Goal: Communication & Community: Connect with others

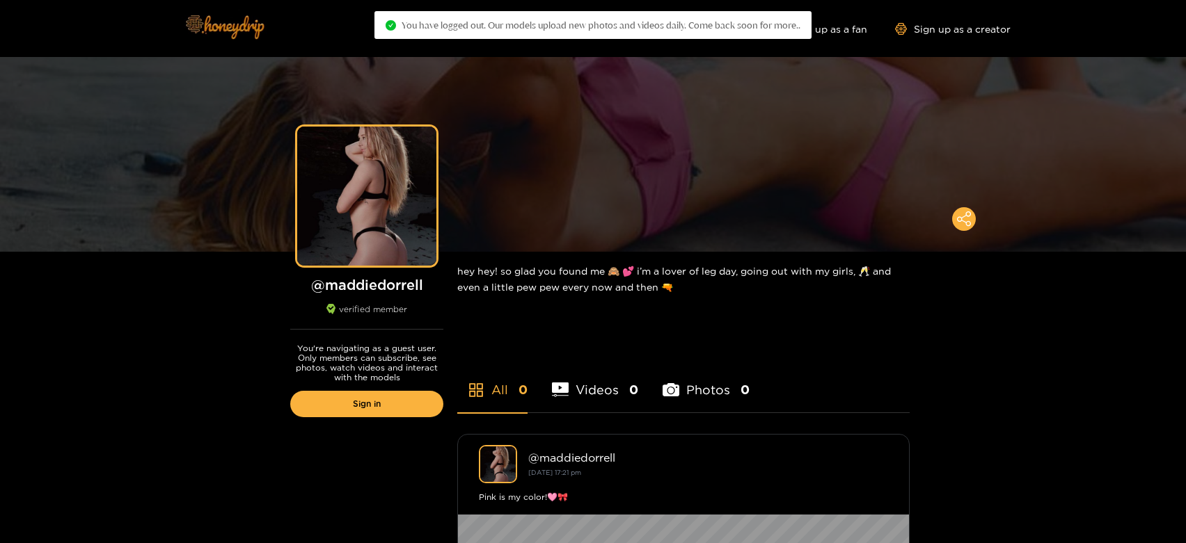
click at [243, 22] on img at bounding box center [223, 26] width 97 height 58
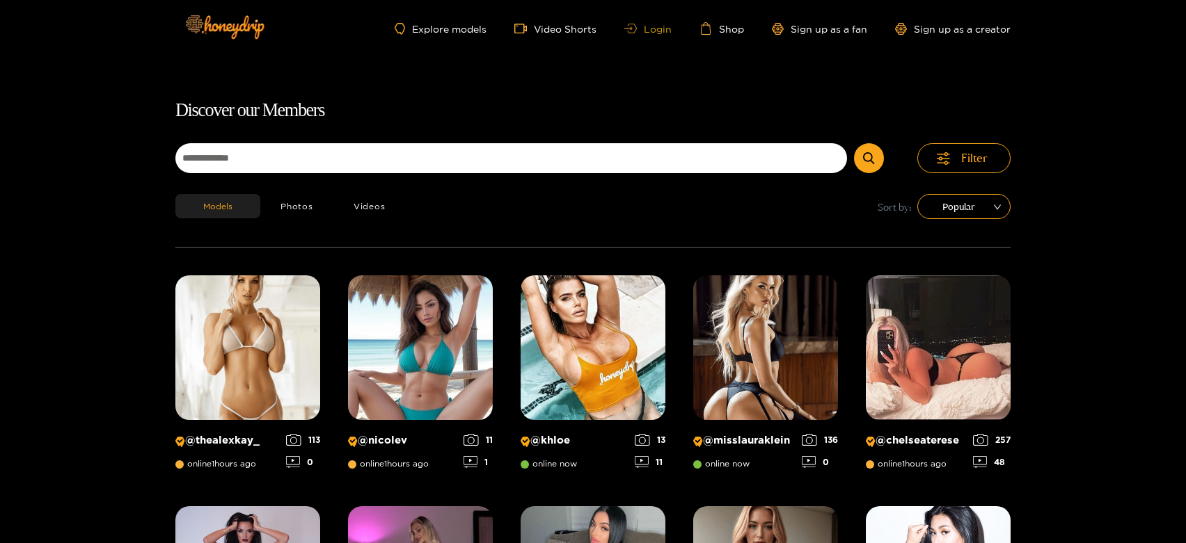
click at [653, 31] on link "Login" at bounding box center [647, 29] width 47 height 10
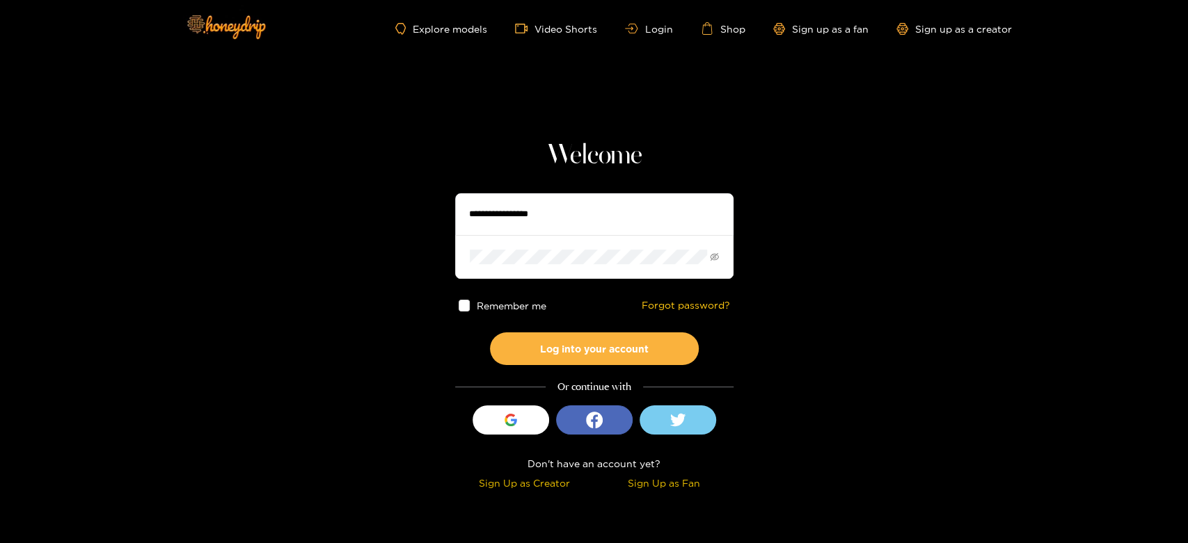
click at [576, 221] on input "text" at bounding box center [594, 214] width 278 height 42
type input "*"
type input "**********"
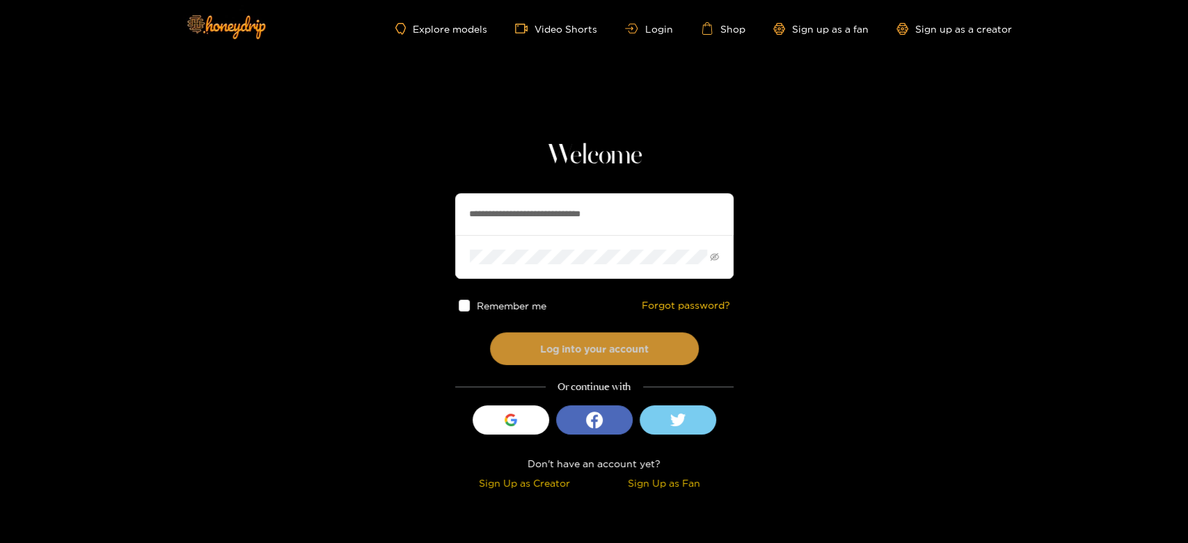
click at [534, 350] on button "Log into your account" at bounding box center [594, 349] width 209 height 33
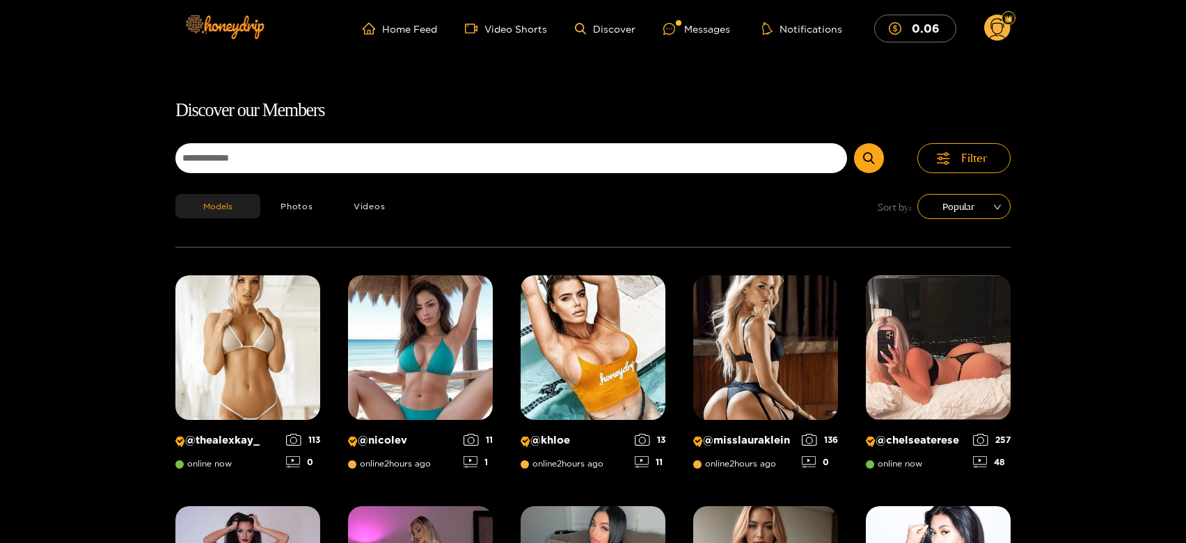
click at [713, 17] on ul "Home Feed Video Shorts Discover Messages Notifications 0.06" at bounding box center [687, 29] width 648 height 28
click at [709, 24] on div "Messages" at bounding box center [696, 29] width 67 height 16
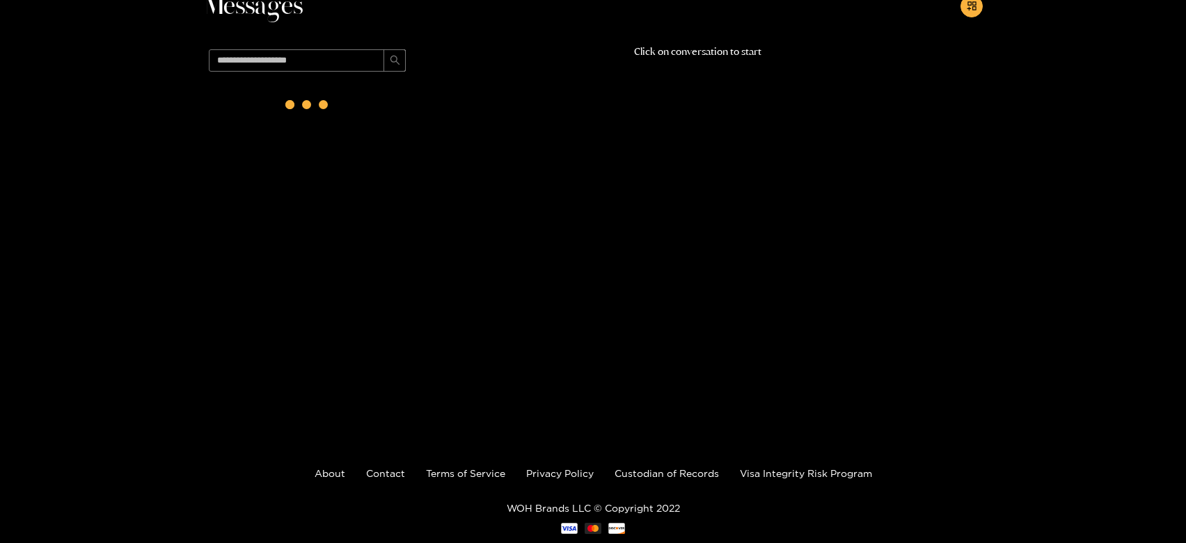
scroll to position [89, 0]
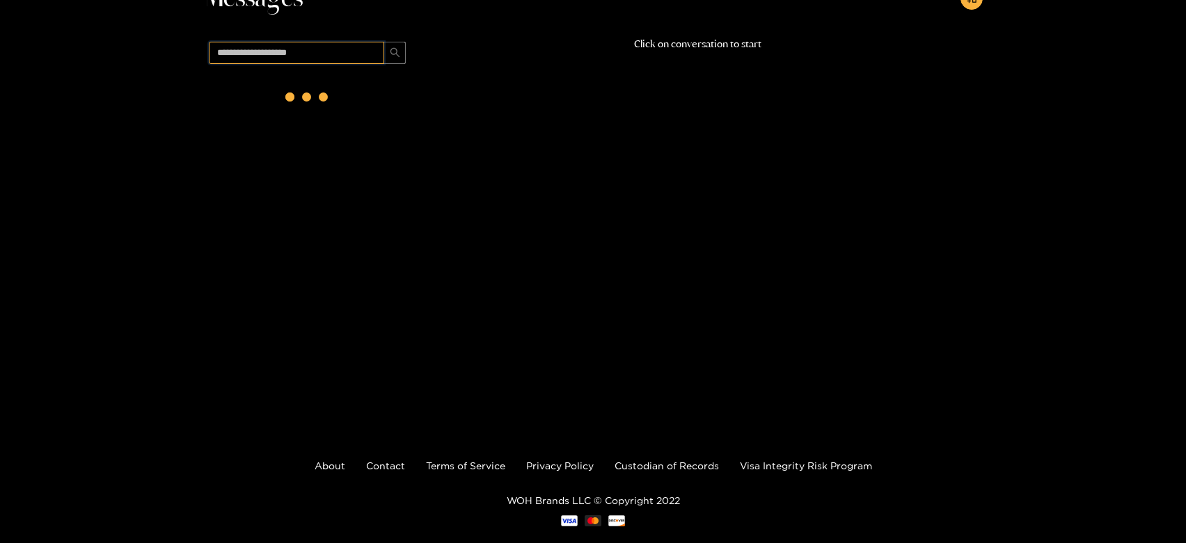
click at [331, 58] on input "text" at bounding box center [296, 53] width 175 height 22
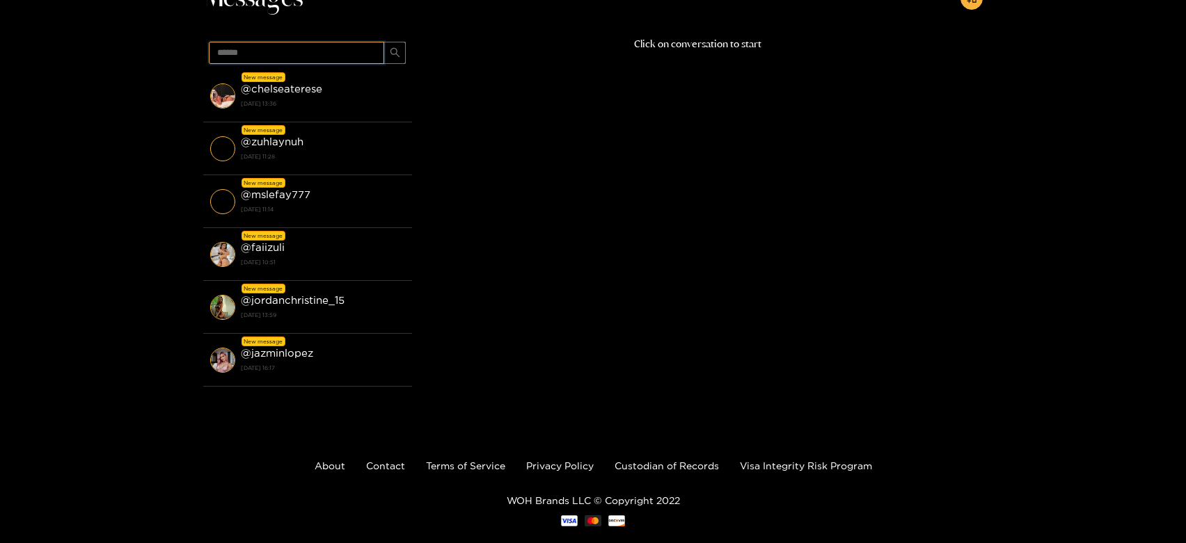
type input "******"
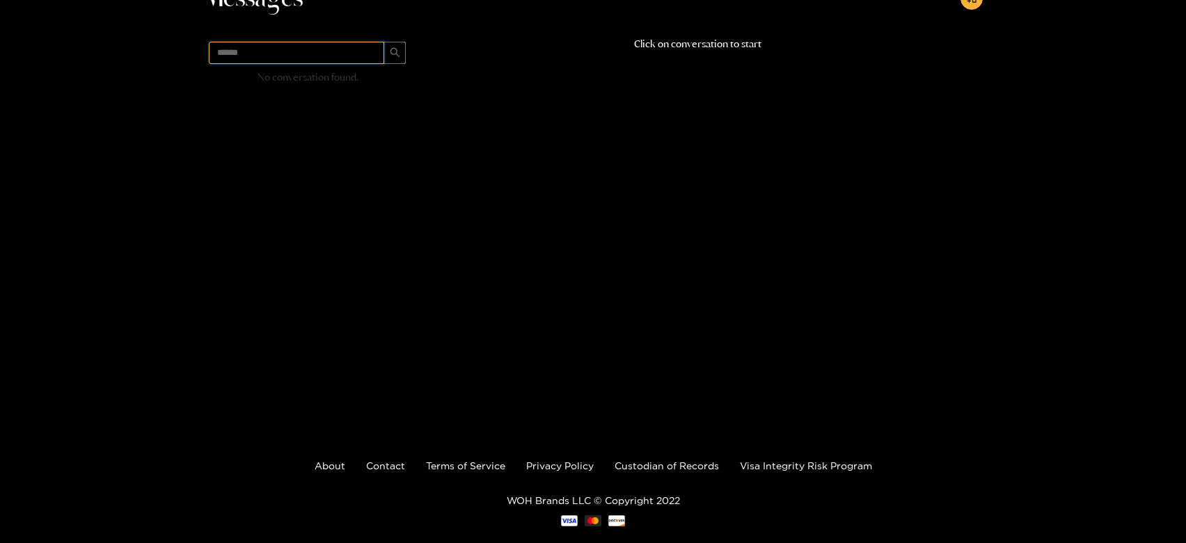
click at [333, 58] on input "******" at bounding box center [296, 53] width 175 height 22
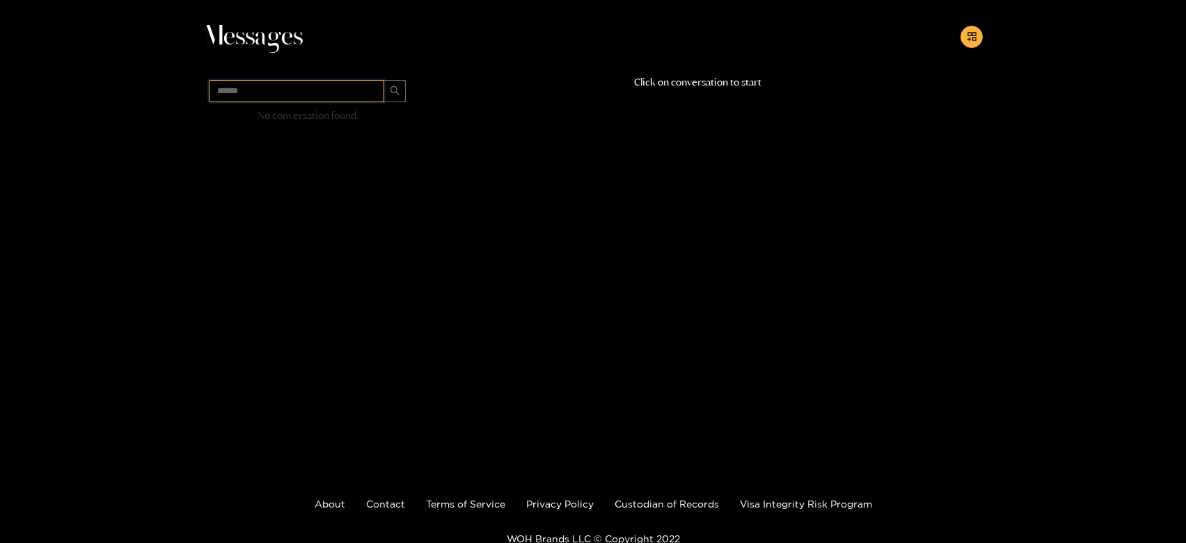
scroll to position [0, 0]
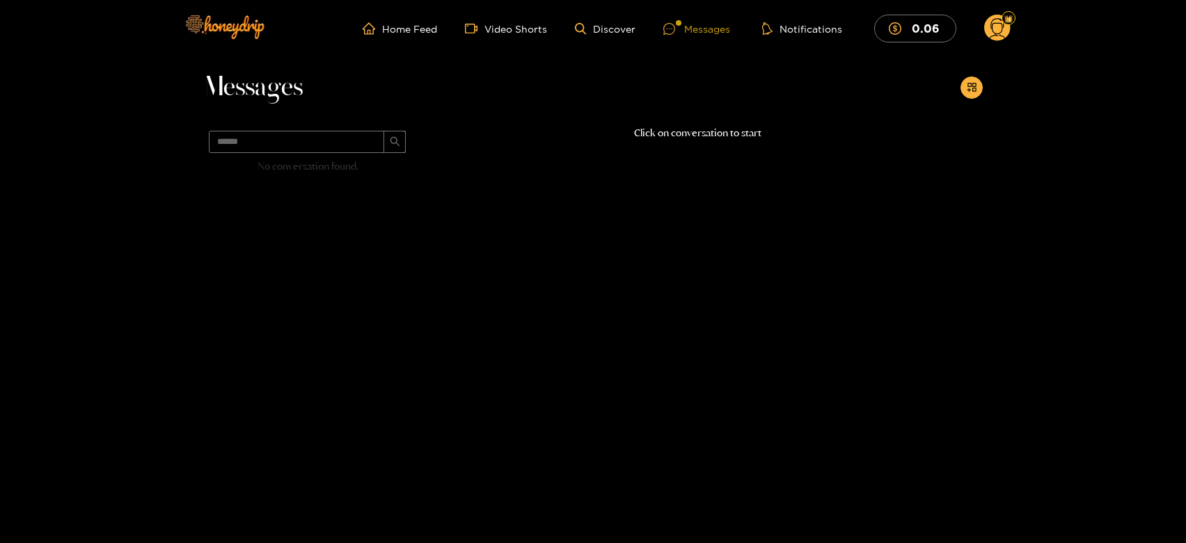
click at [668, 32] on icon at bounding box center [669, 29] width 12 height 12
click at [334, 143] on input "******" at bounding box center [296, 142] width 175 height 22
click at [693, 33] on div "Messages" at bounding box center [696, 29] width 67 height 16
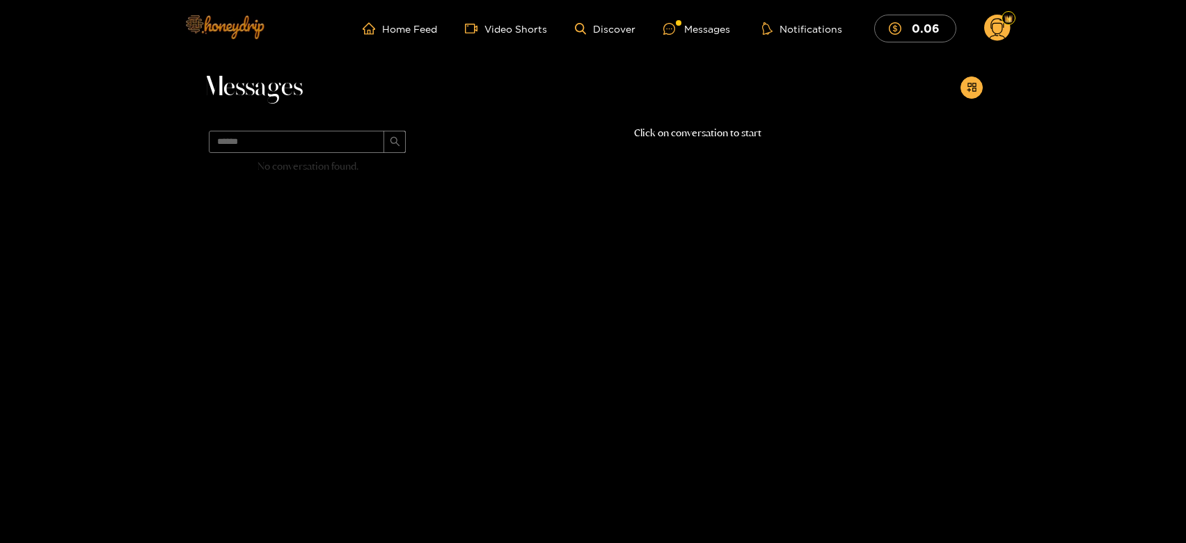
click at [218, 26] on img at bounding box center [223, 26] width 97 height 58
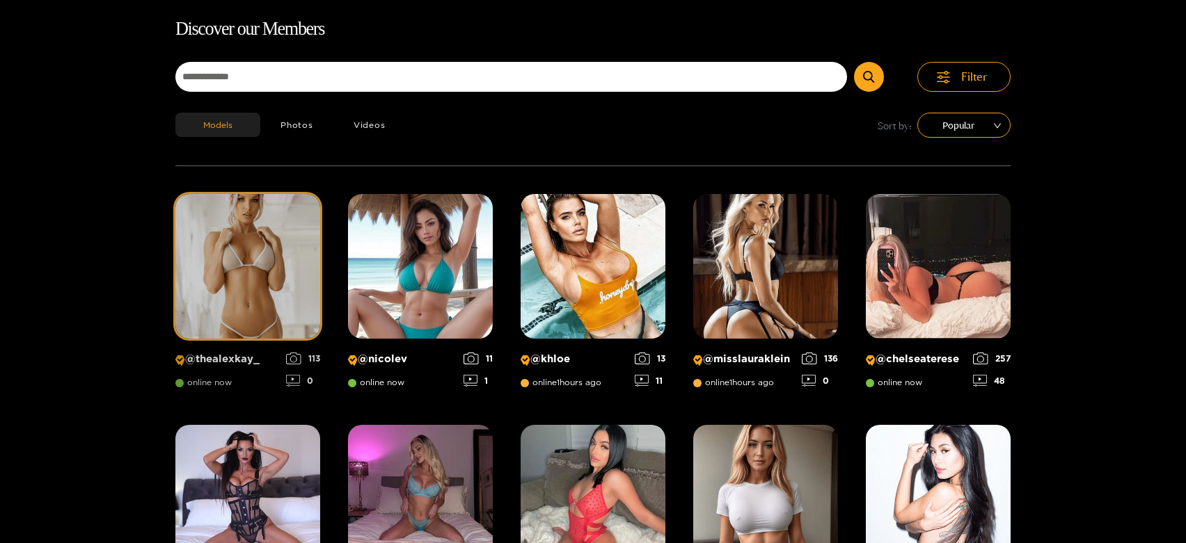
scroll to position [89, 0]
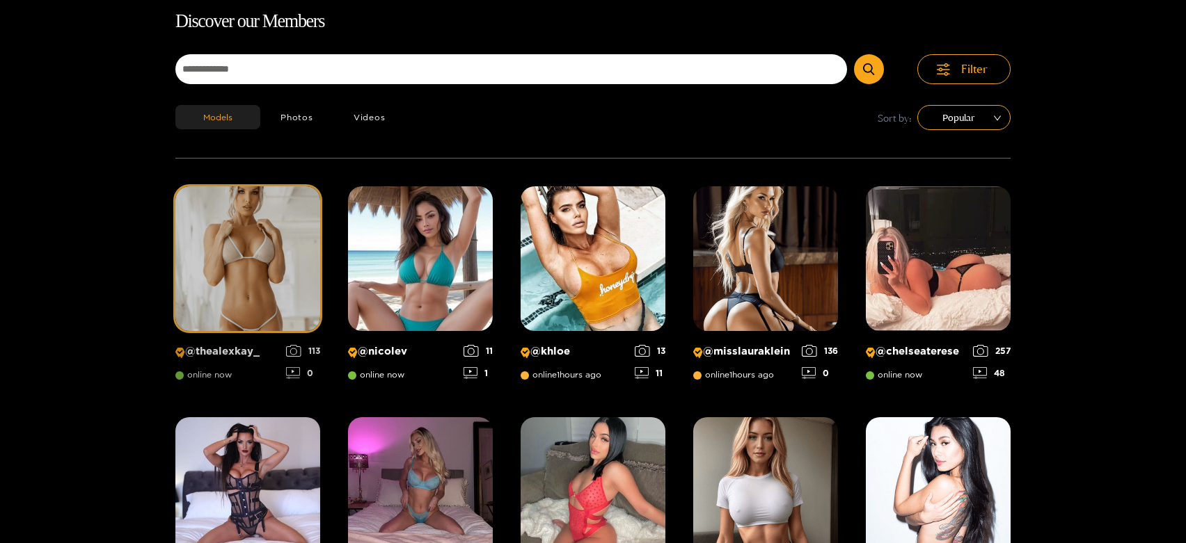
click at [289, 299] on img at bounding box center [247, 258] width 145 height 145
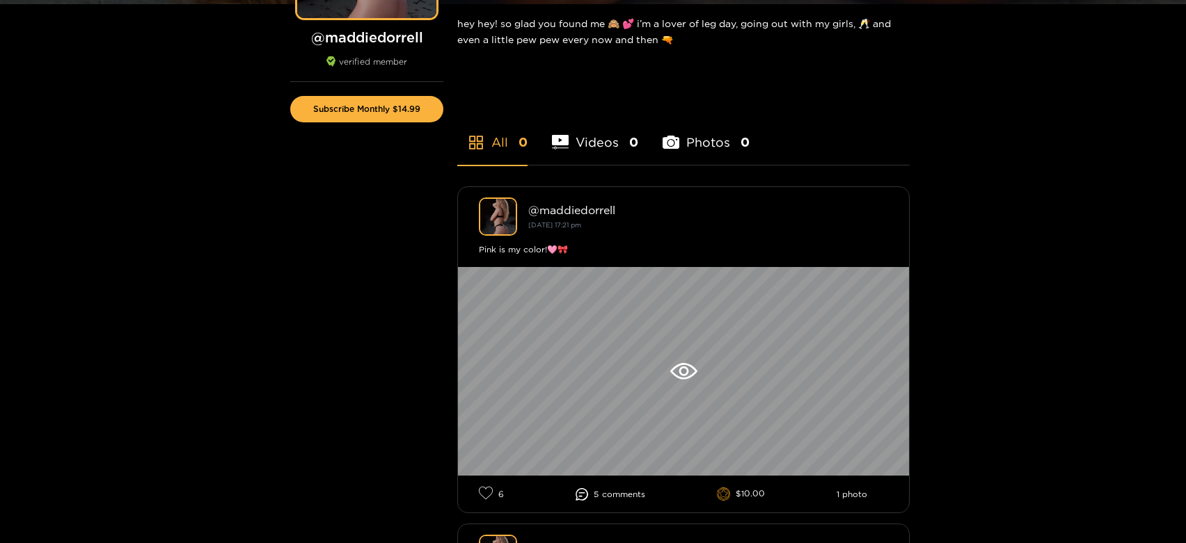
scroll to position [309, 0]
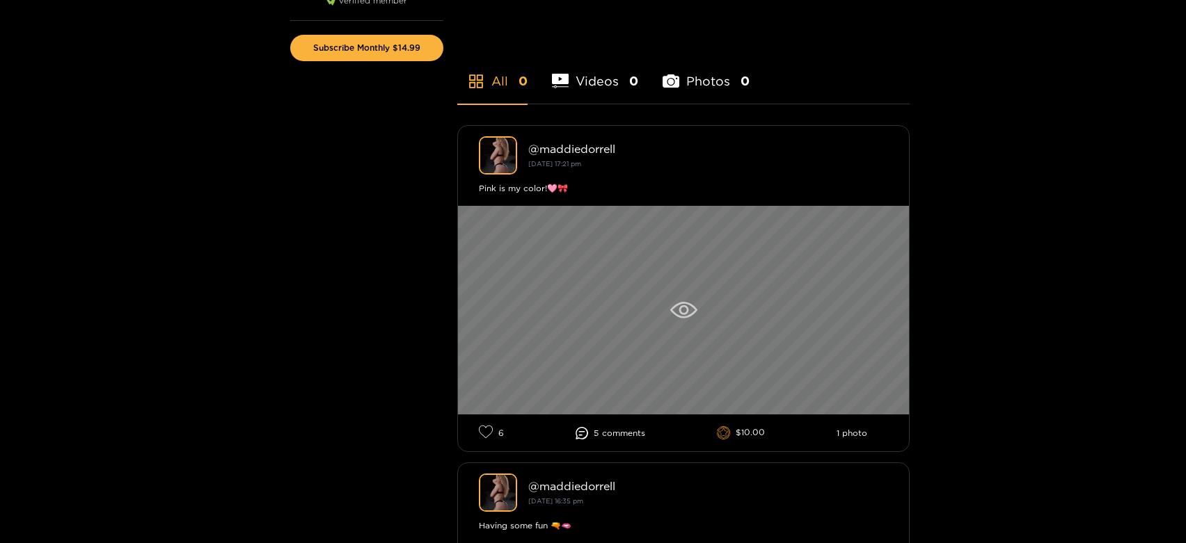
click at [802, 332] on div at bounding box center [683, 310] width 451 height 209
